Goal: Task Accomplishment & Management: Complete application form

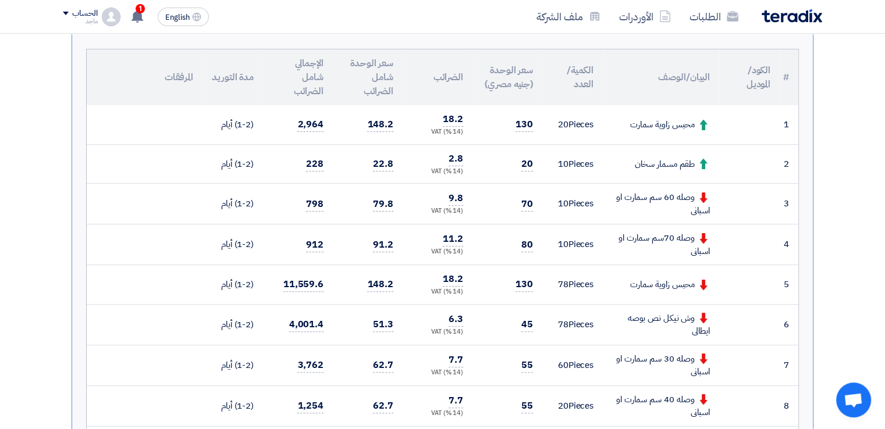
scroll to position [277, 0]
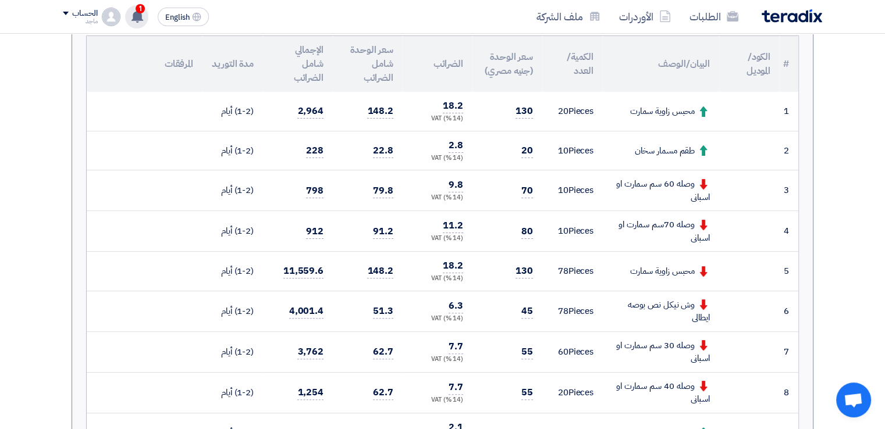
click at [140, 15] on use at bounding box center [138, 16] width 12 height 13
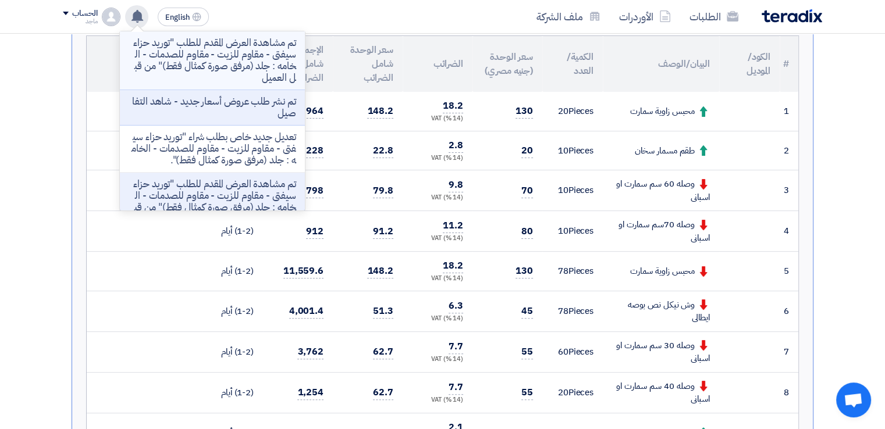
click at [177, 45] on p "تم مشاهدة العرض المقدم للطلب "توريد حزاء سيفتى - مقاوم للزيت - مقاوم للصدمات - …" at bounding box center [212, 60] width 166 height 47
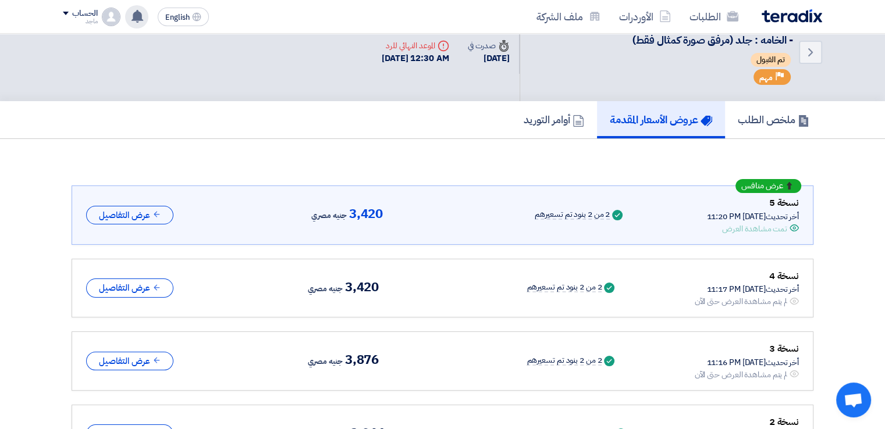
scroll to position [30, 0]
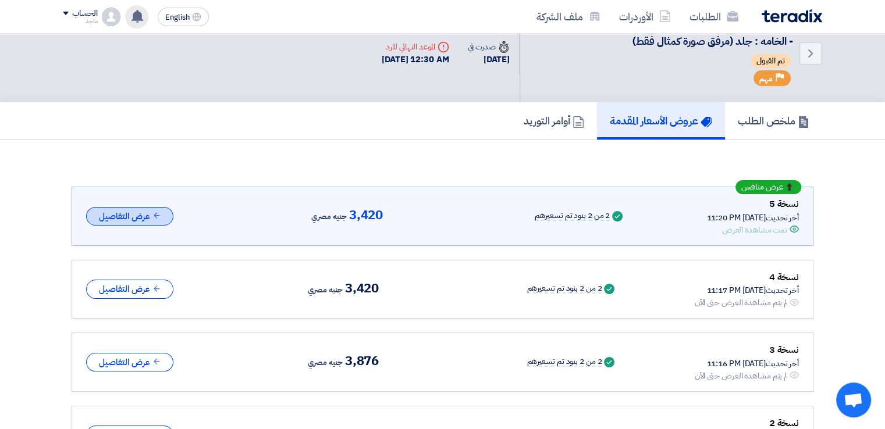
click at [135, 210] on button "عرض التفاصيل" at bounding box center [129, 216] width 87 height 19
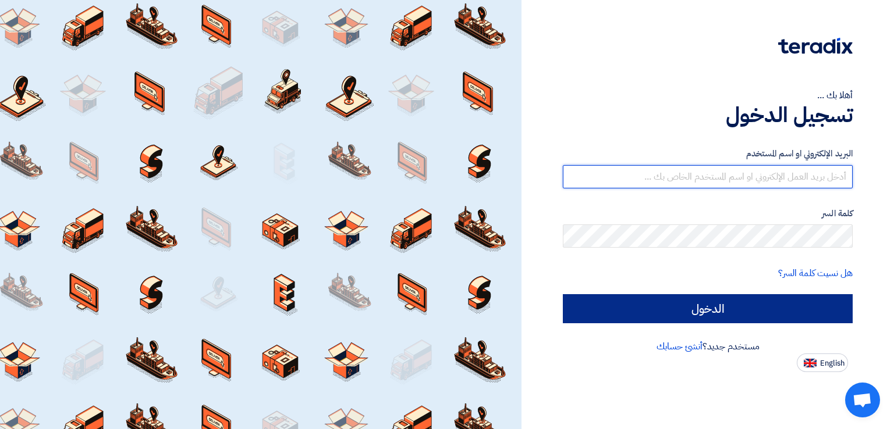
type input "[EMAIL_ADDRESS][DOMAIN_NAME]"
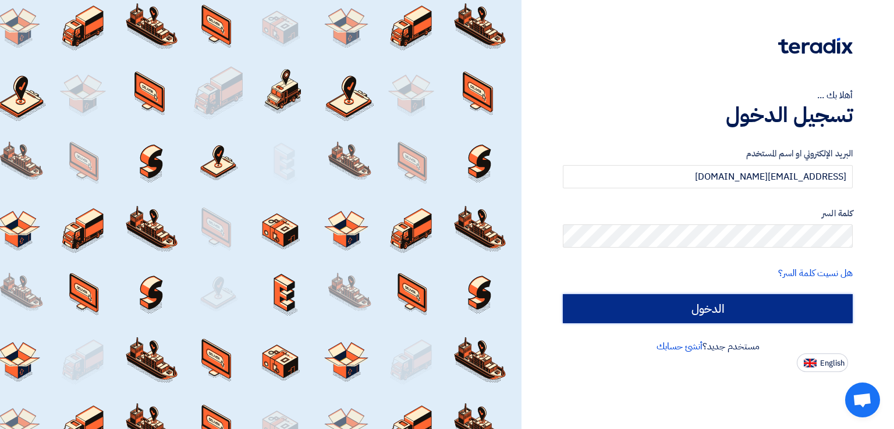
click at [603, 311] on input "الدخول" at bounding box center [708, 308] width 290 height 29
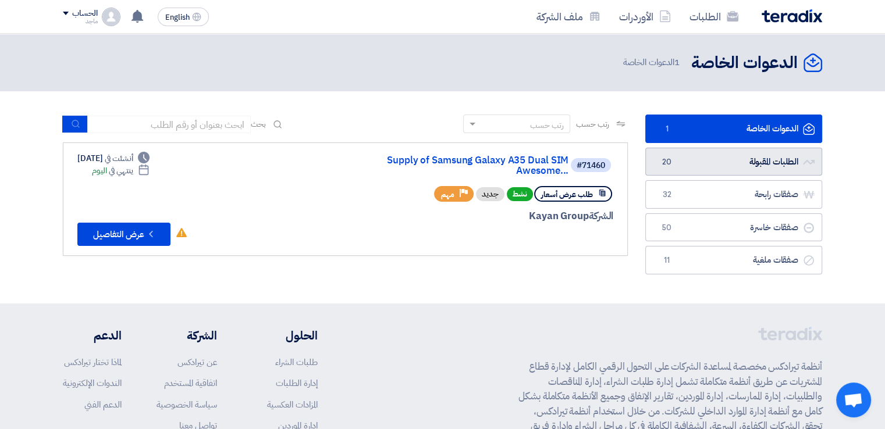
click at [664, 159] on span "20" at bounding box center [667, 163] width 14 height 12
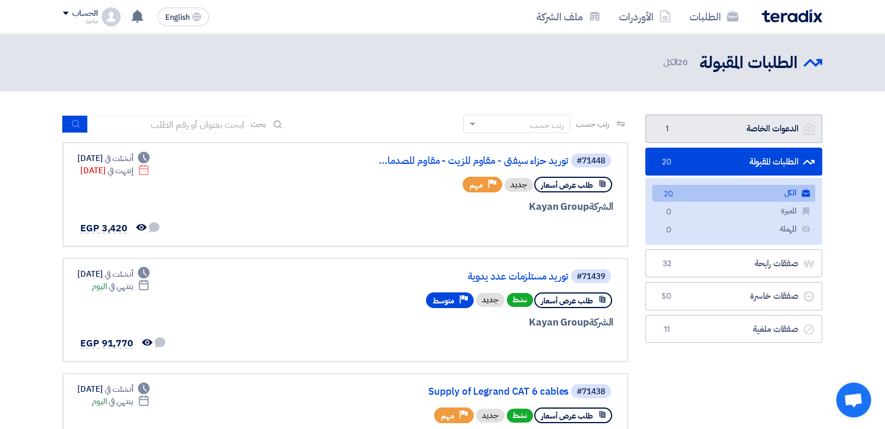
click at [719, 127] on link "الدعوات الخاصة الدعوات الخاصة 1" at bounding box center [733, 129] width 177 height 29
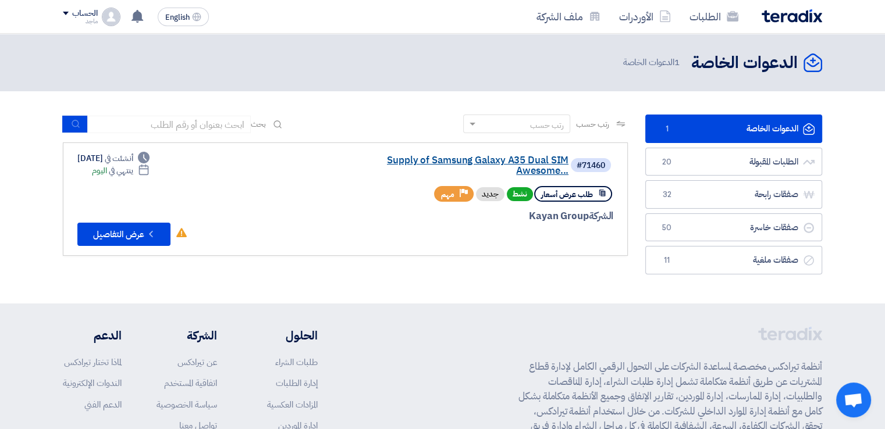
click at [477, 163] on link "Supply of Samsung Galaxy A35 Dual SIM Awesome..." at bounding box center [452, 165] width 233 height 21
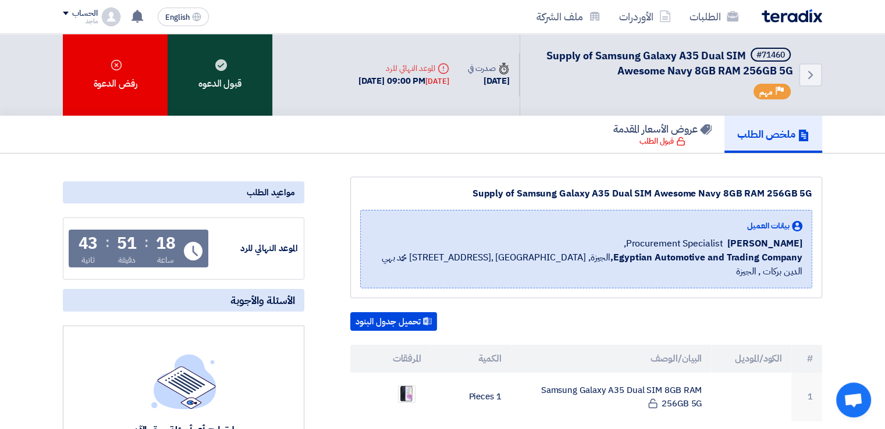
click at [240, 74] on div "قبول الدعوه" at bounding box center [220, 75] width 105 height 82
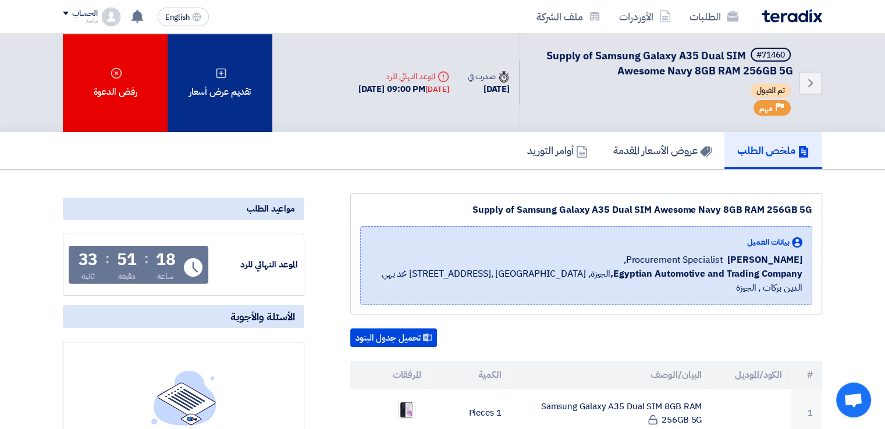
click at [228, 90] on div "تقديم عرض أسعار" at bounding box center [220, 83] width 105 height 98
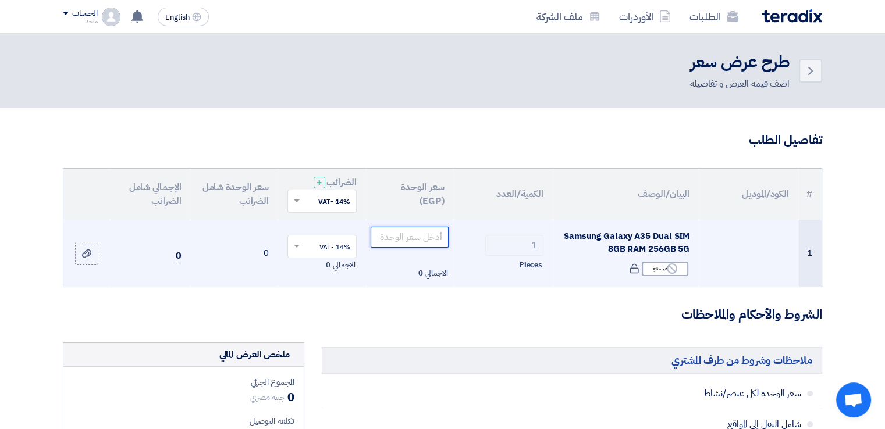
click at [431, 235] on input "number" at bounding box center [410, 237] width 79 height 21
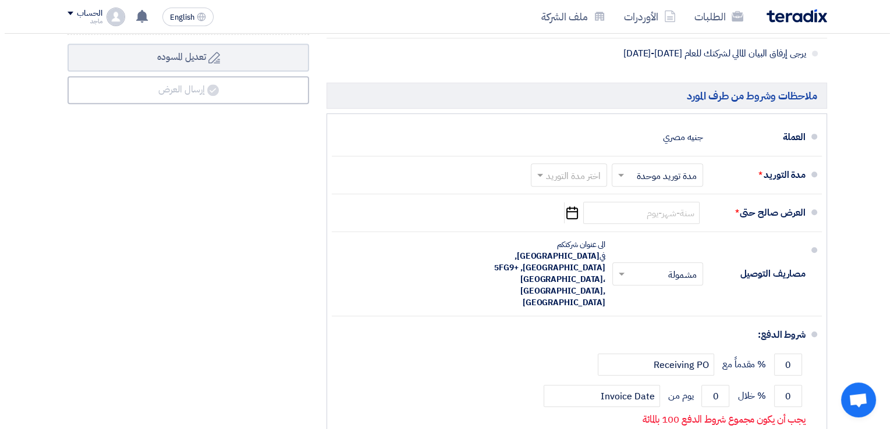
scroll to position [565, 0]
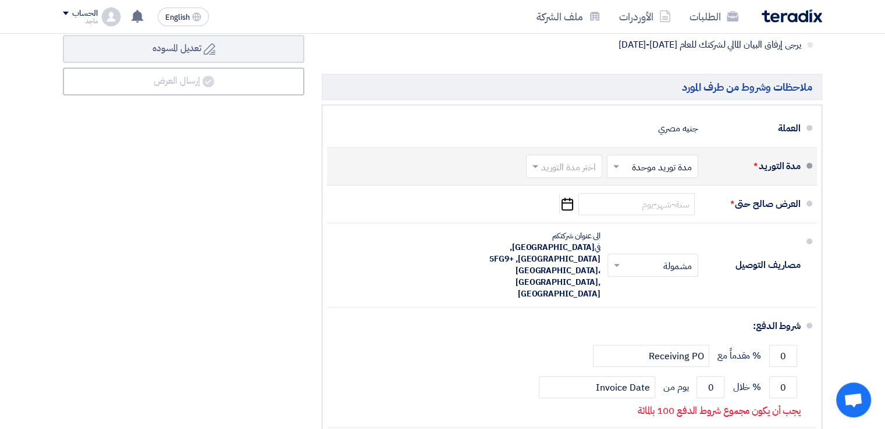
type input "18500"
click at [584, 168] on input "text" at bounding box center [562, 167] width 70 height 17
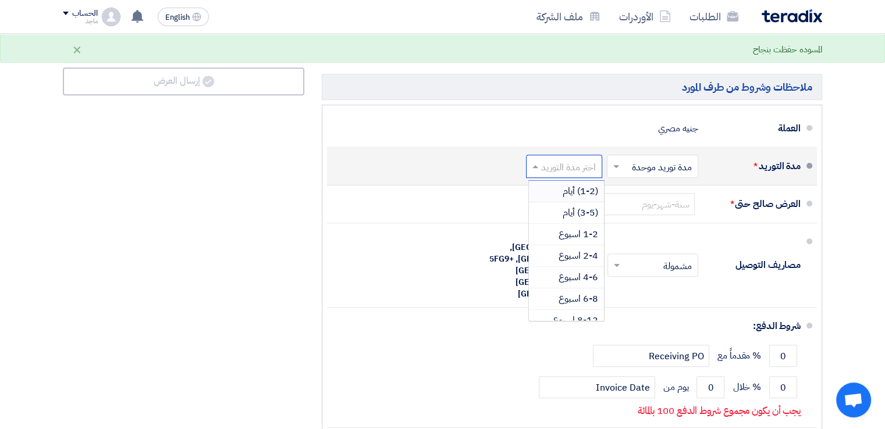
click at [579, 191] on span "(1-2) أيام" at bounding box center [580, 191] width 35 height 14
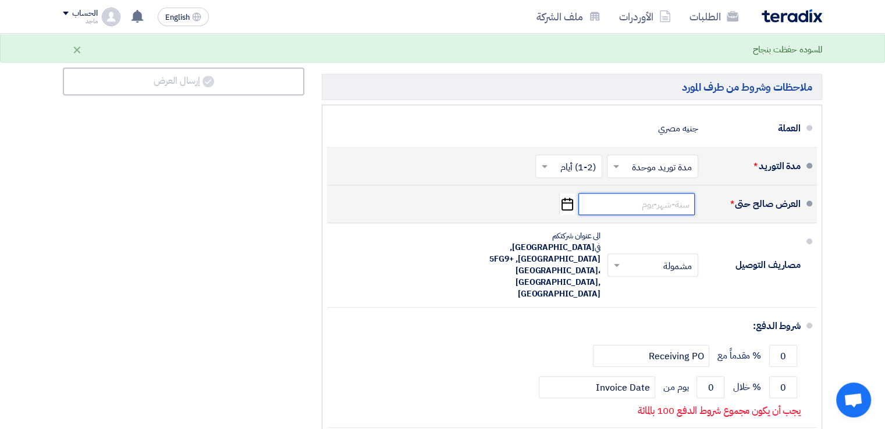
click at [622, 205] on input at bounding box center [636, 204] width 116 height 22
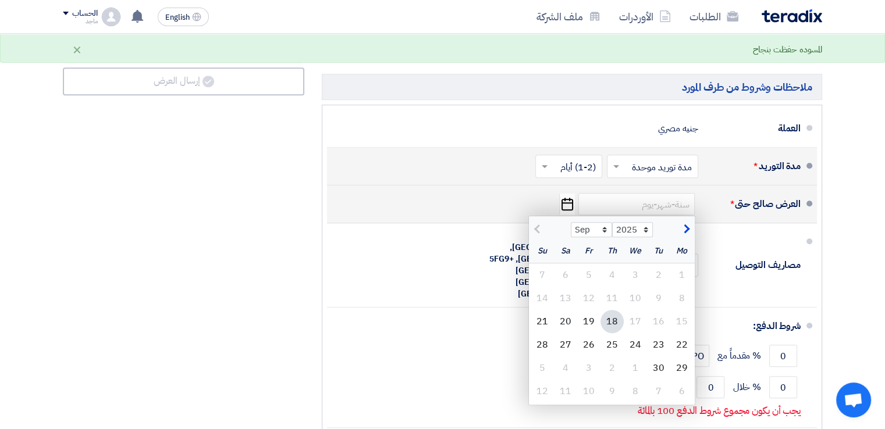
click at [608, 319] on div "18" at bounding box center [612, 321] width 23 height 23
type input "[DATE]"
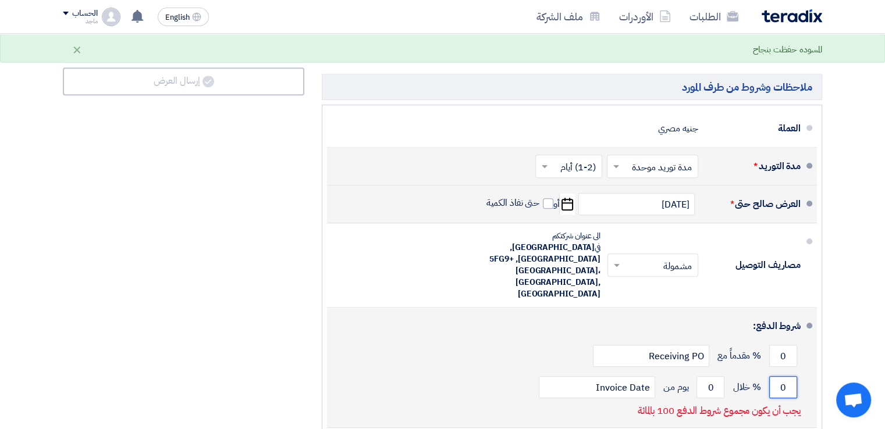
click at [774, 377] on input "0" at bounding box center [783, 388] width 28 height 22
type input "100"
click at [702, 377] on input "0" at bounding box center [711, 388] width 28 height 22
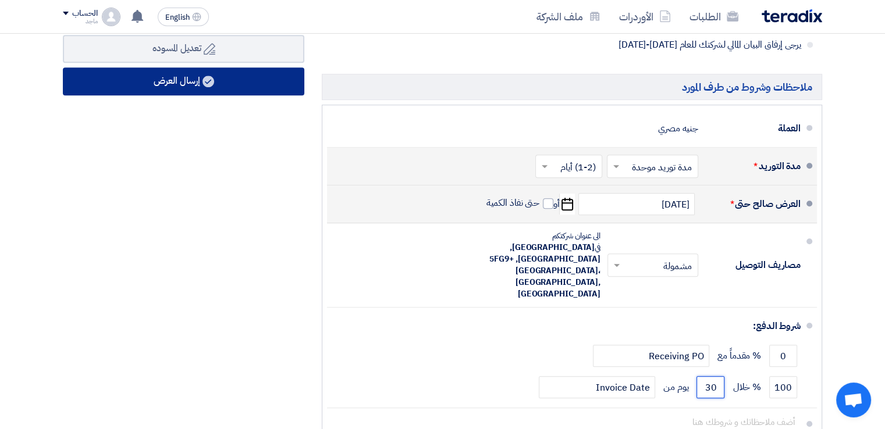
type input "30"
click at [233, 80] on button "إرسال العرض" at bounding box center [183, 82] width 241 height 28
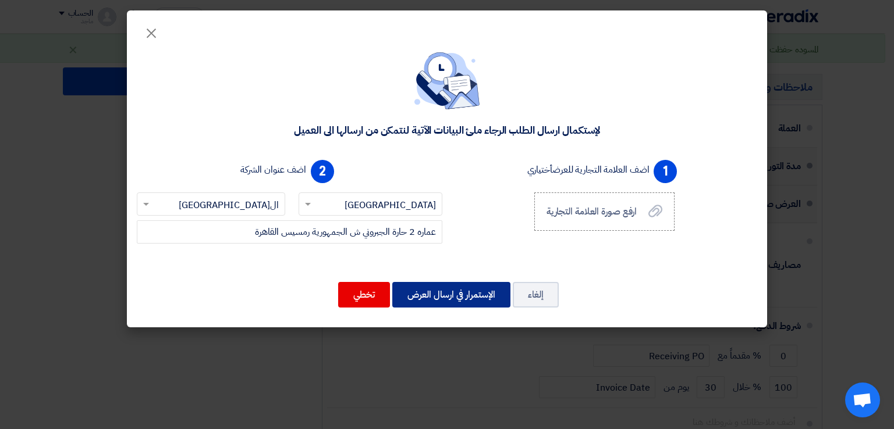
click at [452, 296] on button "الإستمرار في ارسال العرض" at bounding box center [451, 295] width 118 height 26
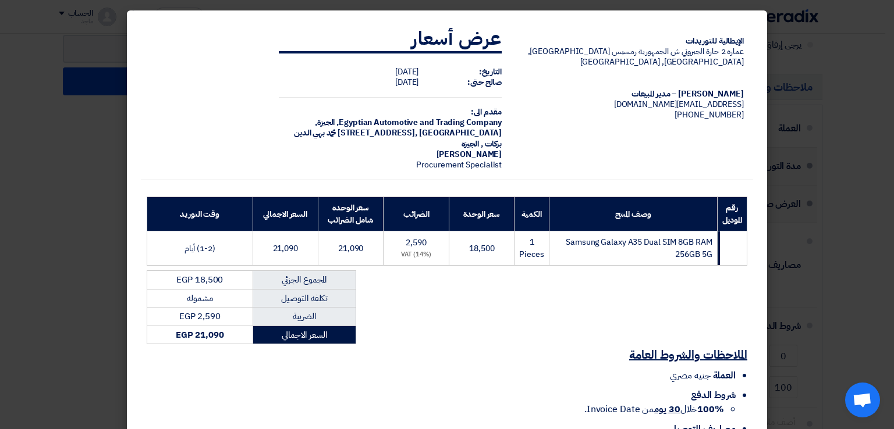
scroll to position [83, 0]
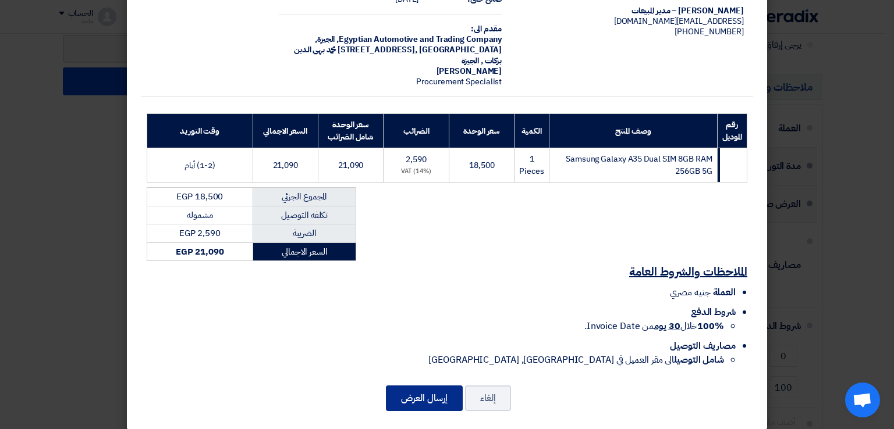
click at [431, 391] on button "إرسال العرض" at bounding box center [424, 399] width 77 height 26
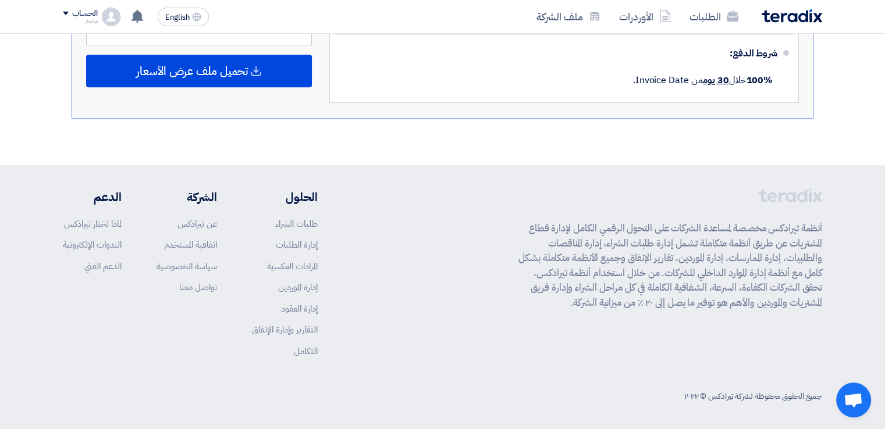
scroll to position [211, 0]
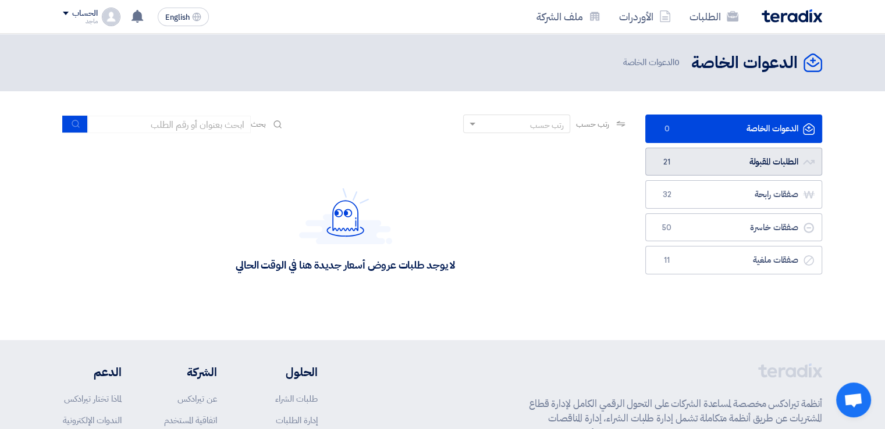
click at [673, 165] on span "21" at bounding box center [667, 163] width 14 height 12
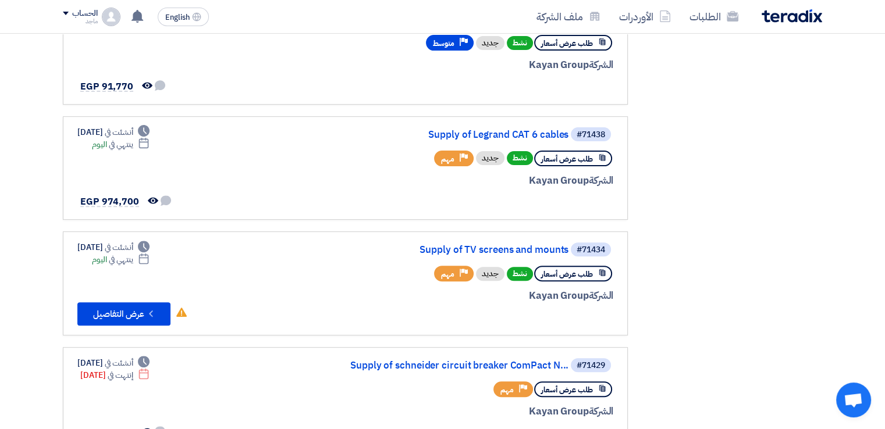
scroll to position [393, 0]
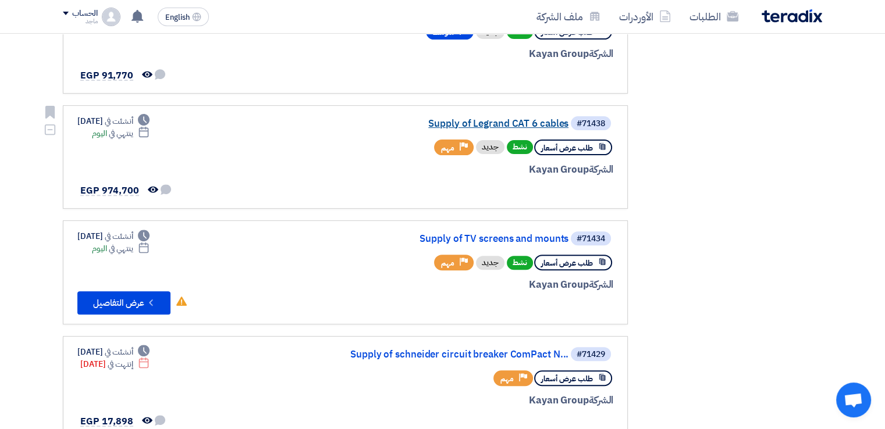
click at [530, 119] on link "Supply of Legrand CAT 6 cables" at bounding box center [452, 124] width 233 height 10
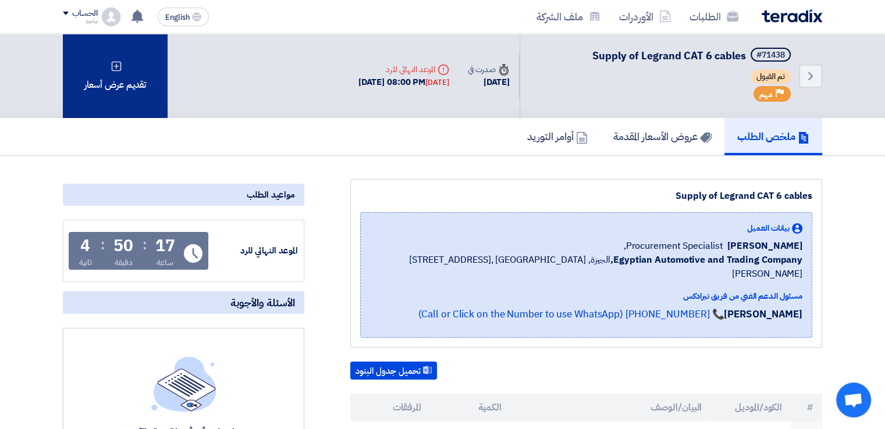
click at [150, 74] on div "تقديم عرض أسعار" at bounding box center [115, 76] width 105 height 84
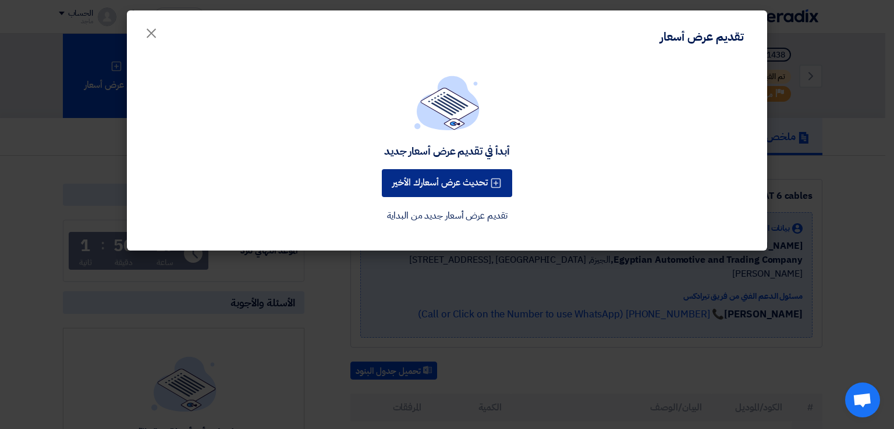
click at [407, 188] on button "تحديث عرض أسعارك الأخير" at bounding box center [447, 183] width 130 height 28
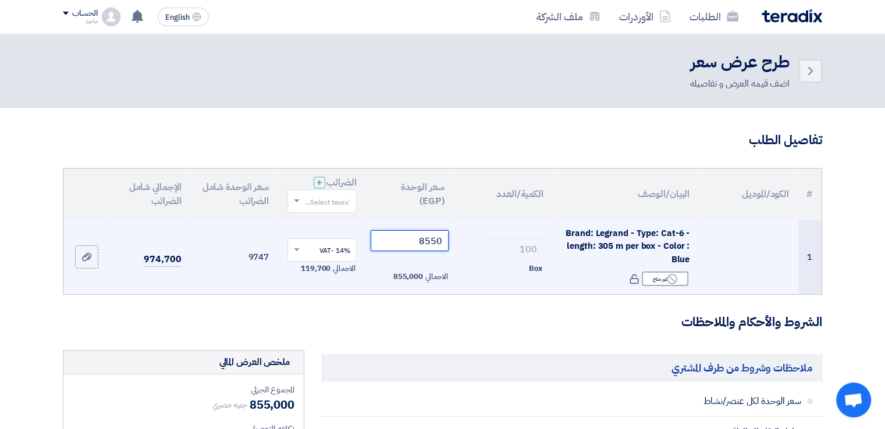
click at [400, 234] on input "8550" at bounding box center [410, 240] width 79 height 21
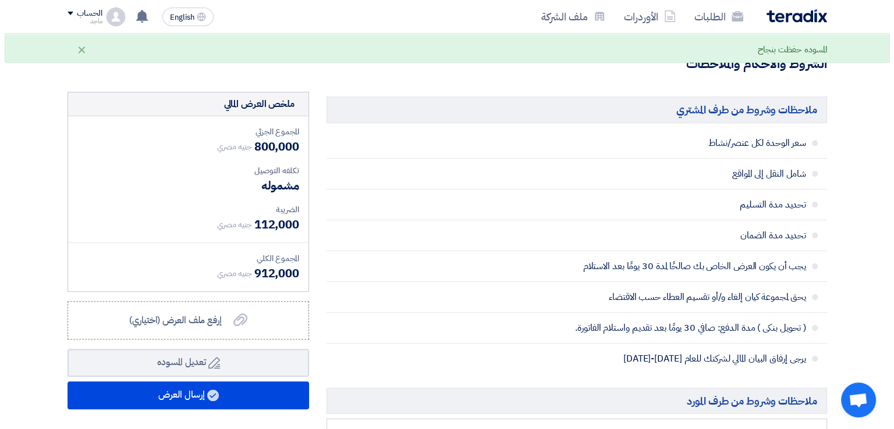
scroll to position [358, 0]
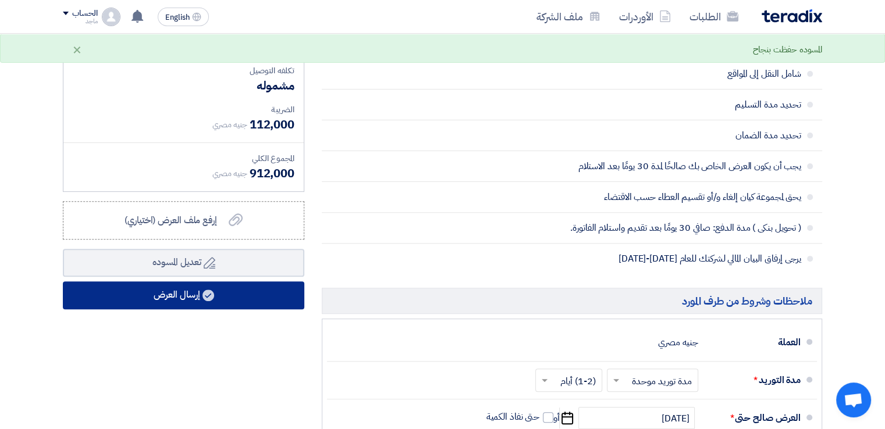
type input "8000"
click at [279, 283] on button "إرسال العرض" at bounding box center [183, 296] width 241 height 28
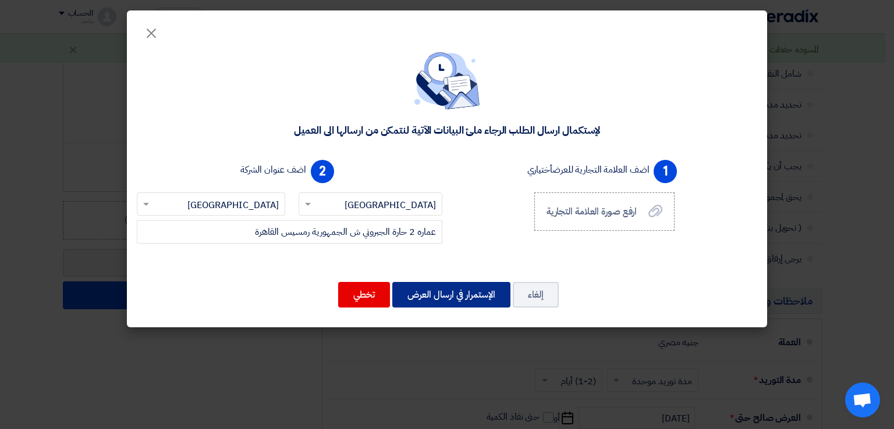
click at [454, 286] on button "الإستمرار في ارسال العرض" at bounding box center [451, 295] width 118 height 26
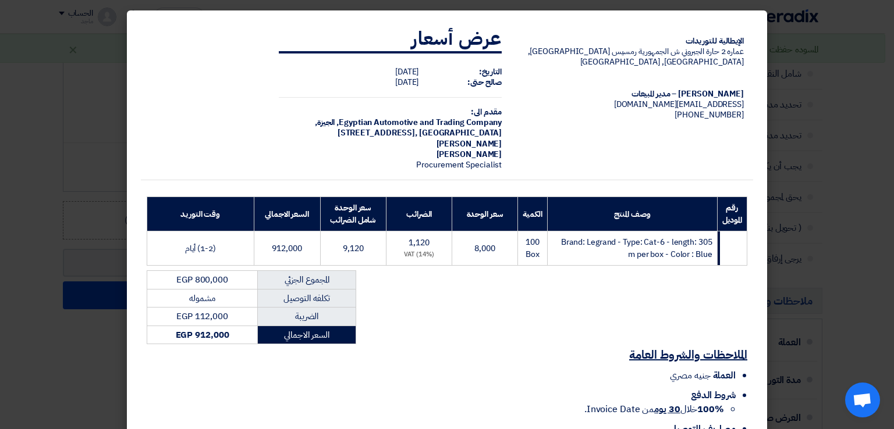
scroll to position [83, 0]
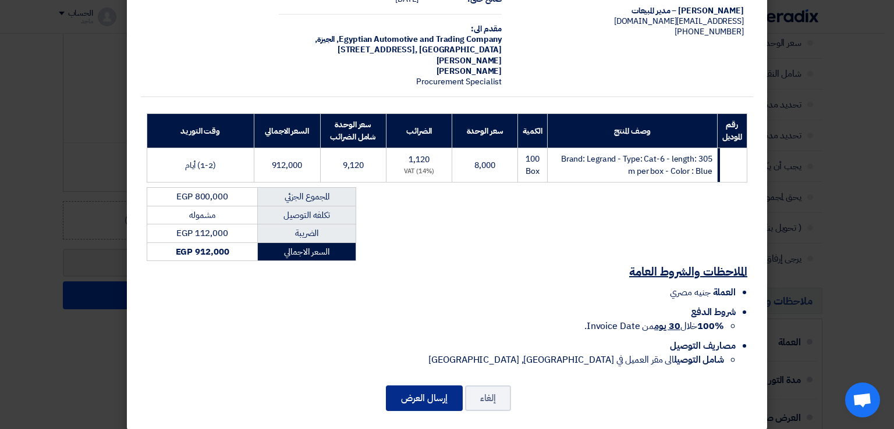
click at [419, 389] on button "إرسال العرض" at bounding box center [424, 399] width 77 height 26
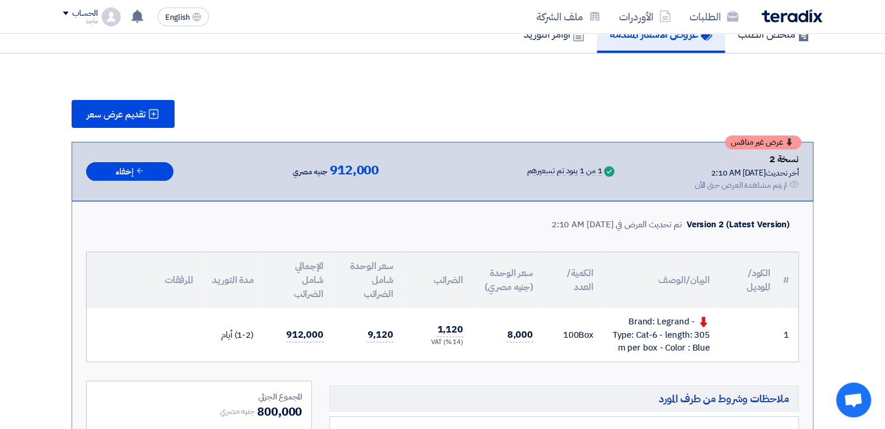
scroll to position [687, 0]
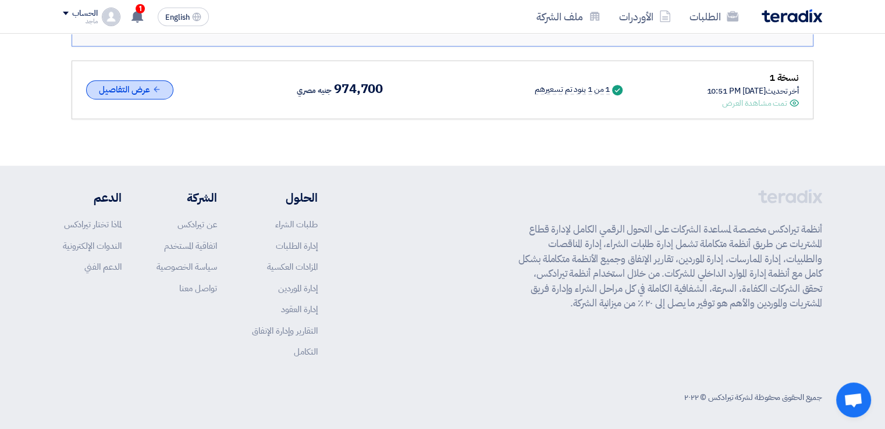
click at [134, 84] on button "عرض التفاصيل" at bounding box center [129, 89] width 87 height 19
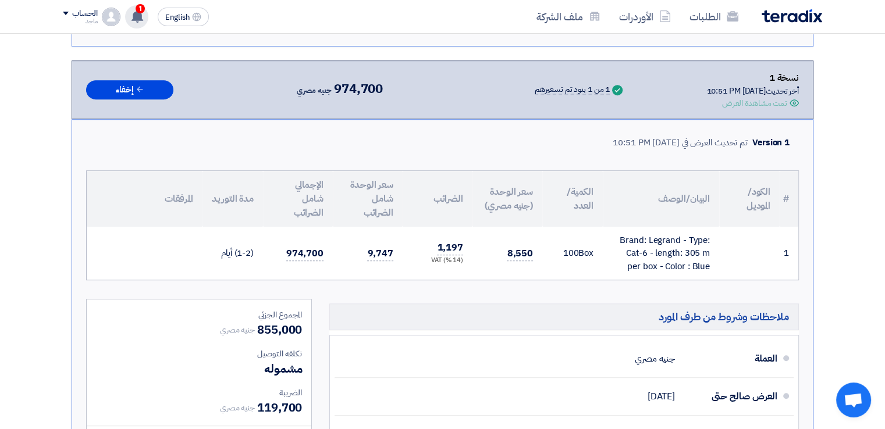
click at [133, 15] on icon at bounding box center [137, 16] width 13 height 13
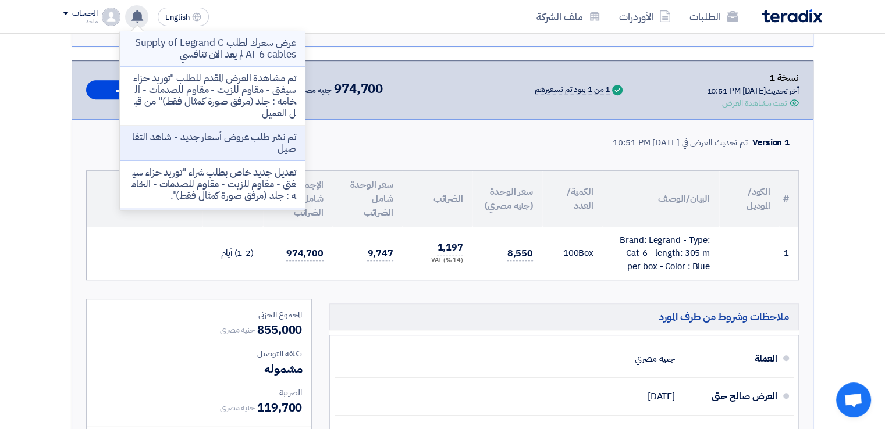
click at [175, 46] on p "عرض سعرك لطلب Supply of Legrand CAT 6 cables لم يعد الان تنافسي" at bounding box center [212, 48] width 166 height 23
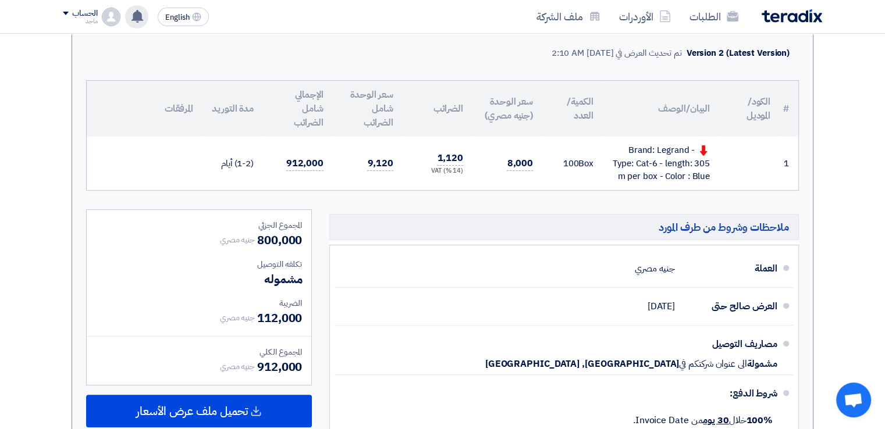
scroll to position [271, 0]
